Goal: Find specific page/section: Find specific page/section

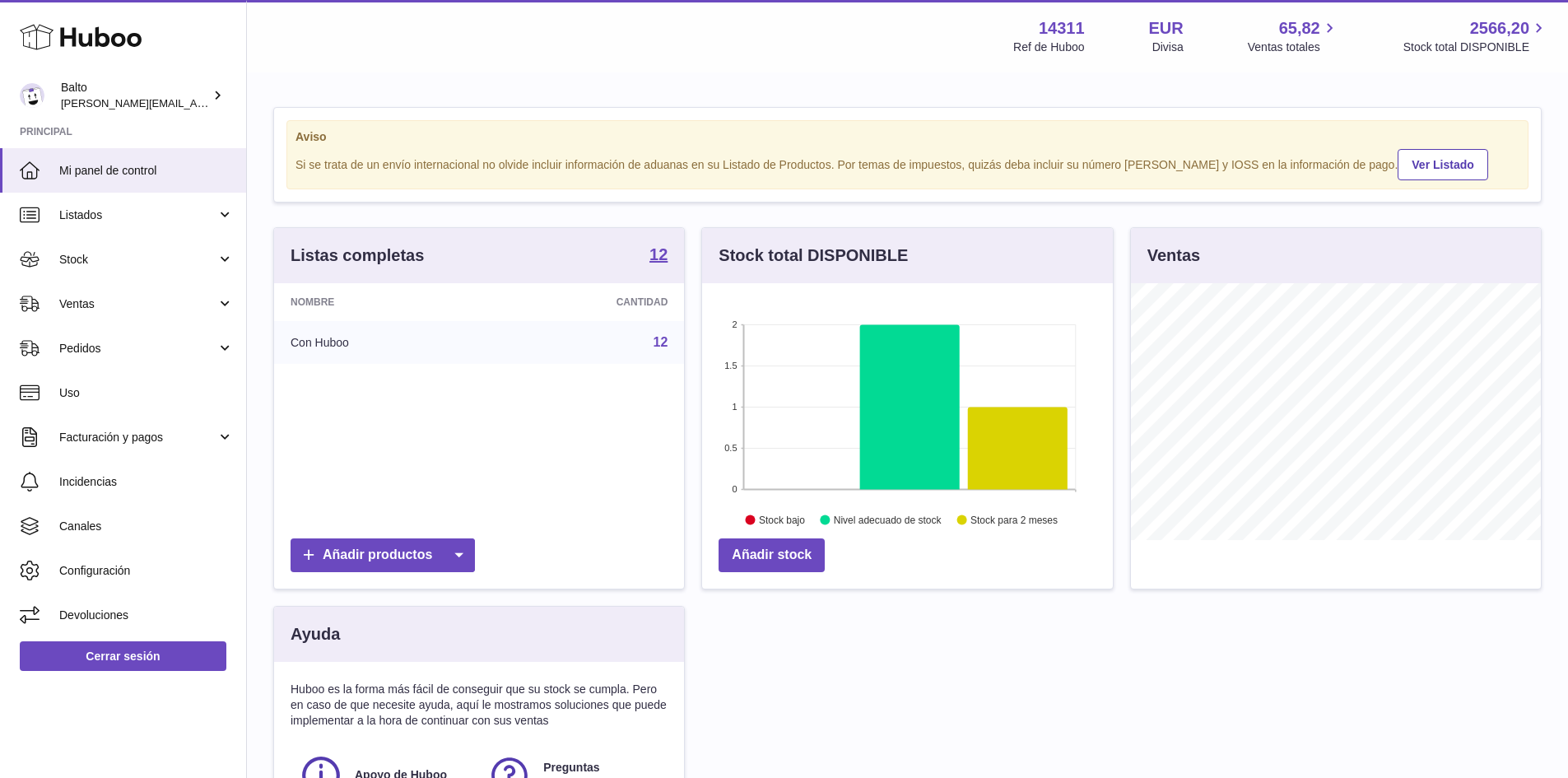
scroll to position [823408, 822925]
click at [82, 610] on span "Devoluciones" at bounding box center [147, 616] width 175 height 16
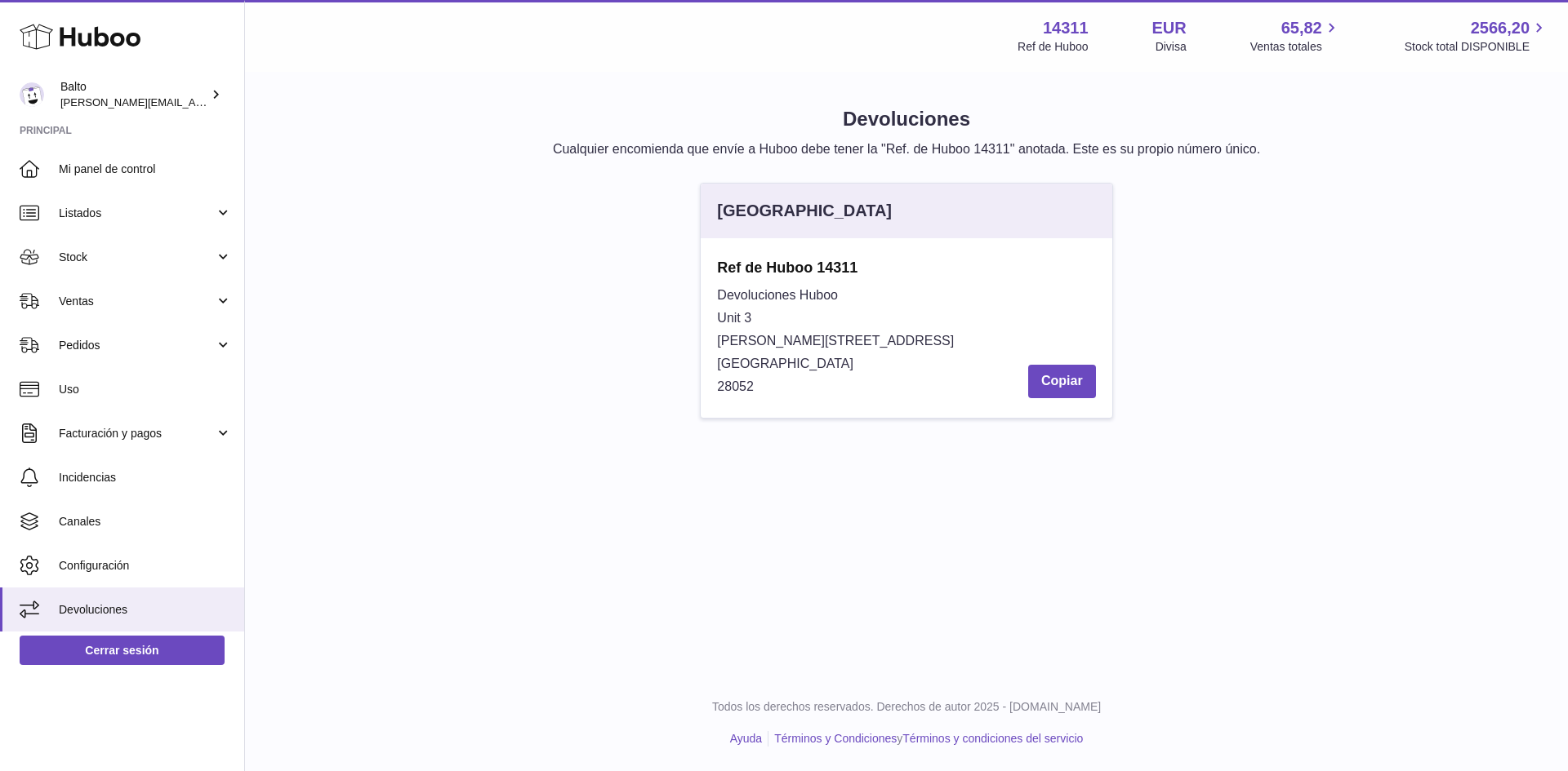
drag, startPoint x: 819, startPoint y: 396, endPoint x: 720, endPoint y: 267, distance: 162.6
click at [720, 267] on div "Ref de Huboo 14311 Devoluciones Huboo Unit 3 Calle de Cerceda 20 Madrid 28052 C…" at bounding box center [906, 328] width 379 height 141
copy div "Ref de Huboo 14311 Devoluciones Huboo Unit 3 Calle de Cerceda 20 Madrid 28052"
